Goal: Information Seeking & Learning: Learn about a topic

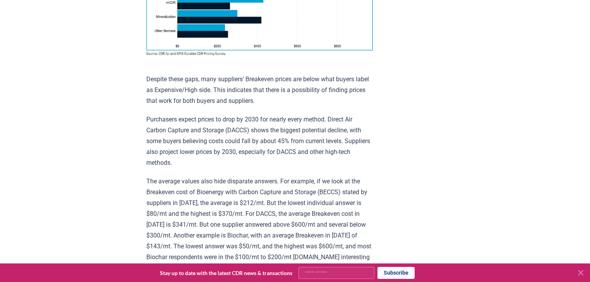
scroll to position [681, 0]
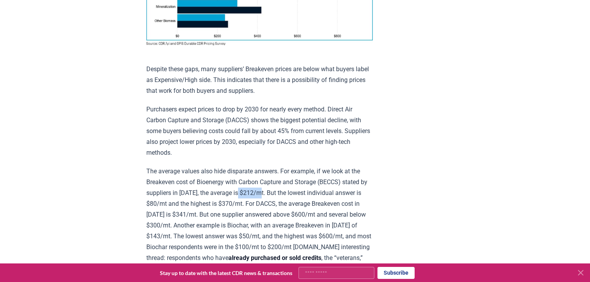
drag, startPoint x: 248, startPoint y: 189, endPoint x: 272, endPoint y: 187, distance: 23.7
click at [272, 187] on p "The average values also hide disparate answers. For example, if we look at the …" at bounding box center [259, 252] width 226 height 173
click at [230, 199] on p "The average values also hide disparate answers. For example, if we look at the …" at bounding box center [259, 252] width 226 height 173
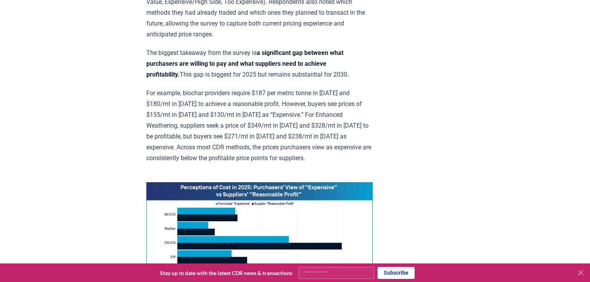
scroll to position [402, 0]
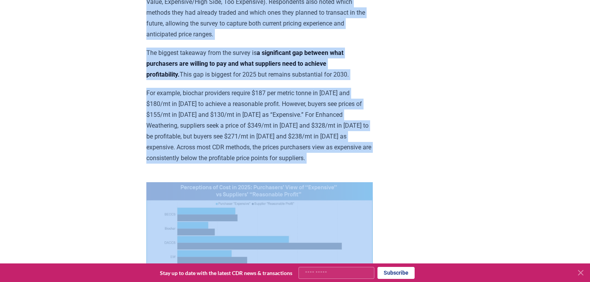
copy div "LOR . ips Dolorsitamet CON Adi Elitsed Doeius Tempor Incididu Utlab Et Dolo Mag…"
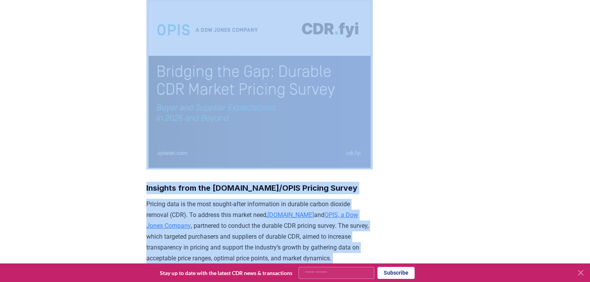
scroll to position [56, 0]
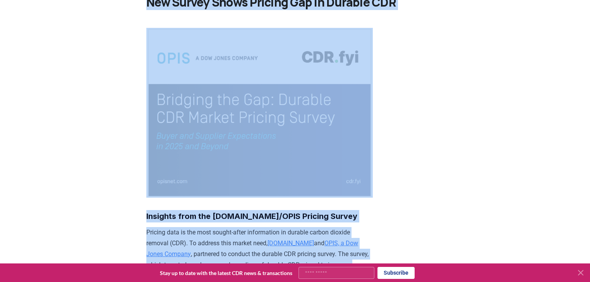
click at [182, 111] on img at bounding box center [259, 113] width 226 height 170
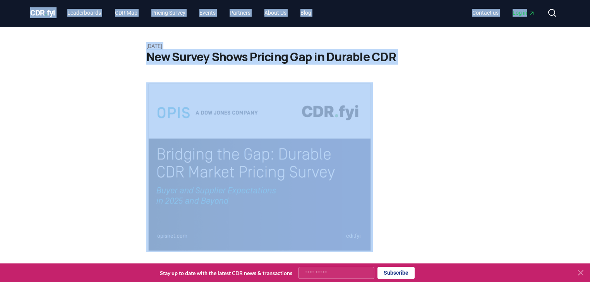
scroll to position [0, 0]
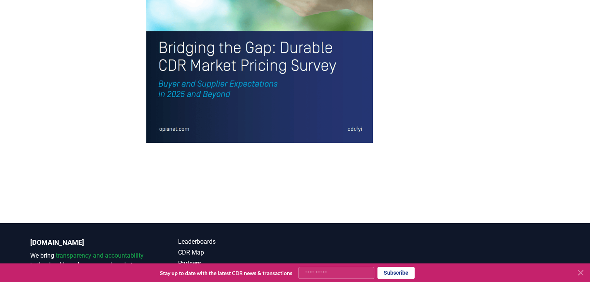
scroll to position [1796, 0]
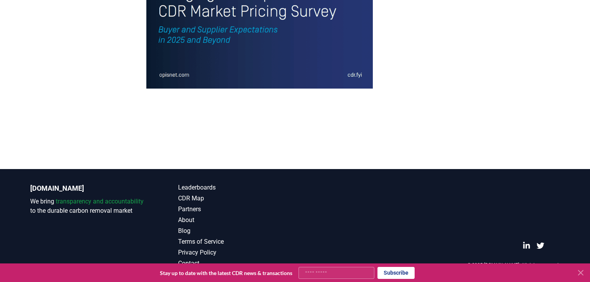
drag, startPoint x: 198, startPoint y: 43, endPoint x: 184, endPoint y: 58, distance: 20.8
